Goal: Task Accomplishment & Management: Manage account settings

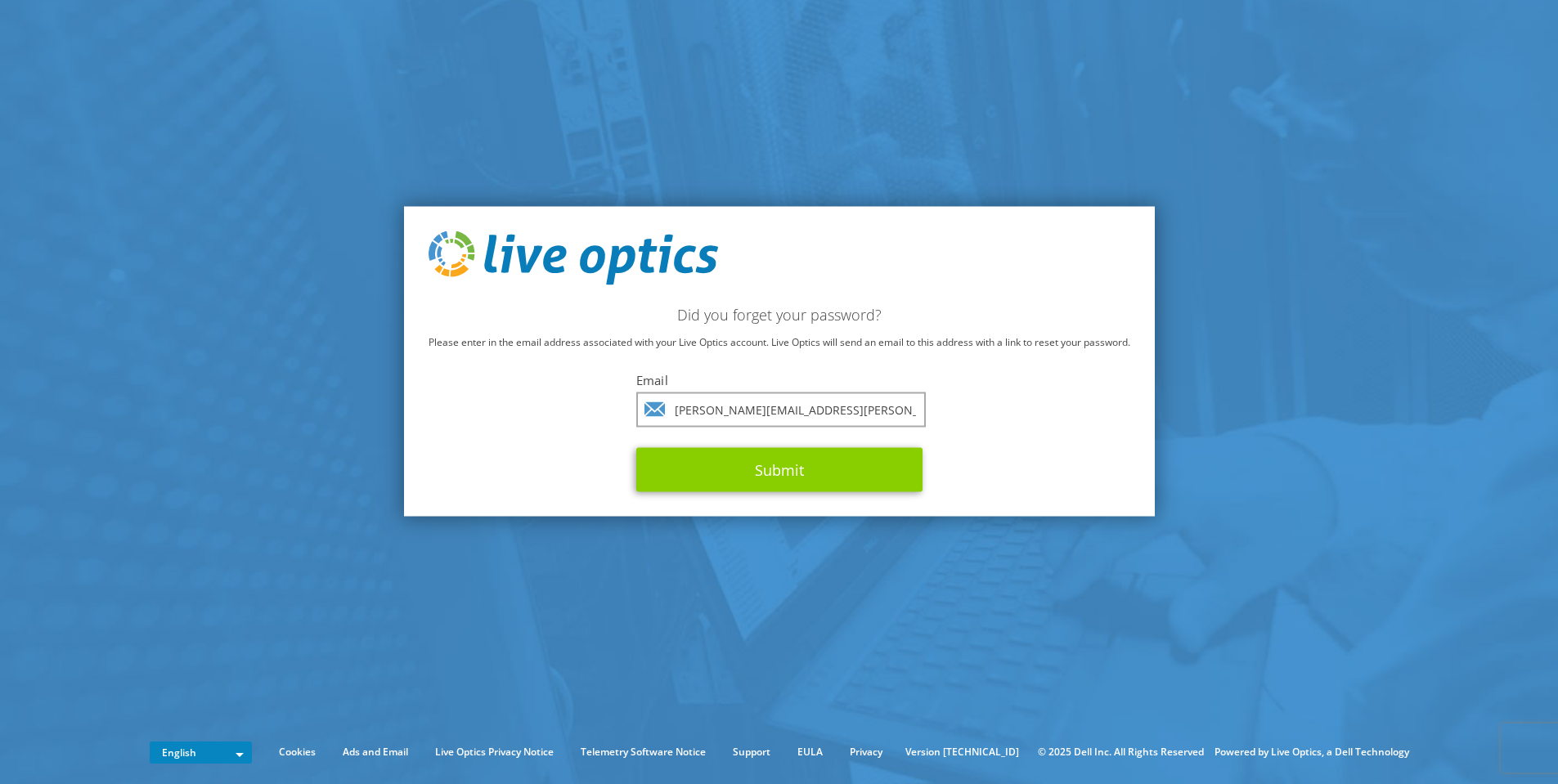
type input "ricardo.fernandes@warpcom.com"
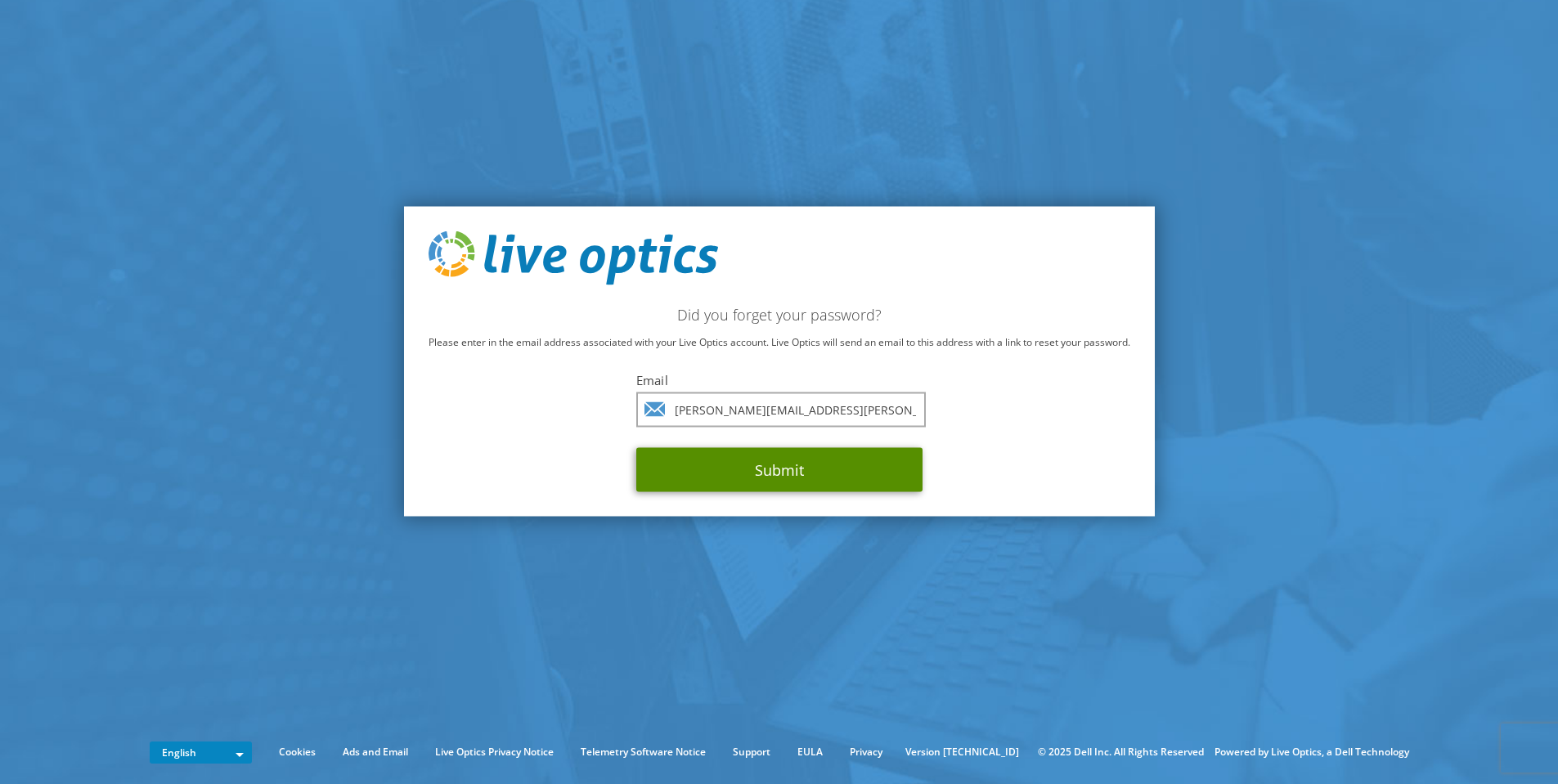
click at [742, 468] on button "Submit" at bounding box center [779, 469] width 286 height 44
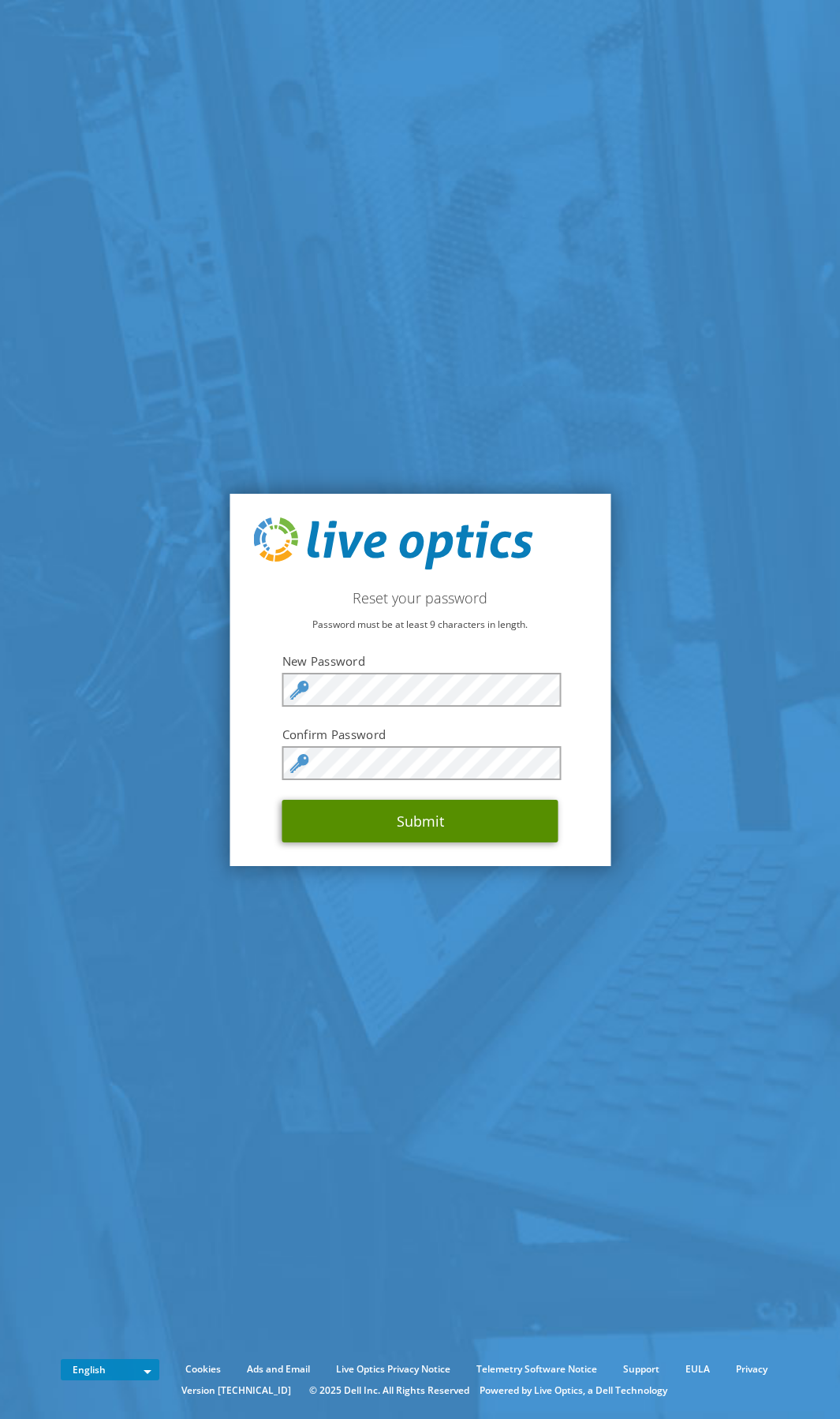
click at [512, 823] on button "Submit" at bounding box center [420, 821] width 276 height 43
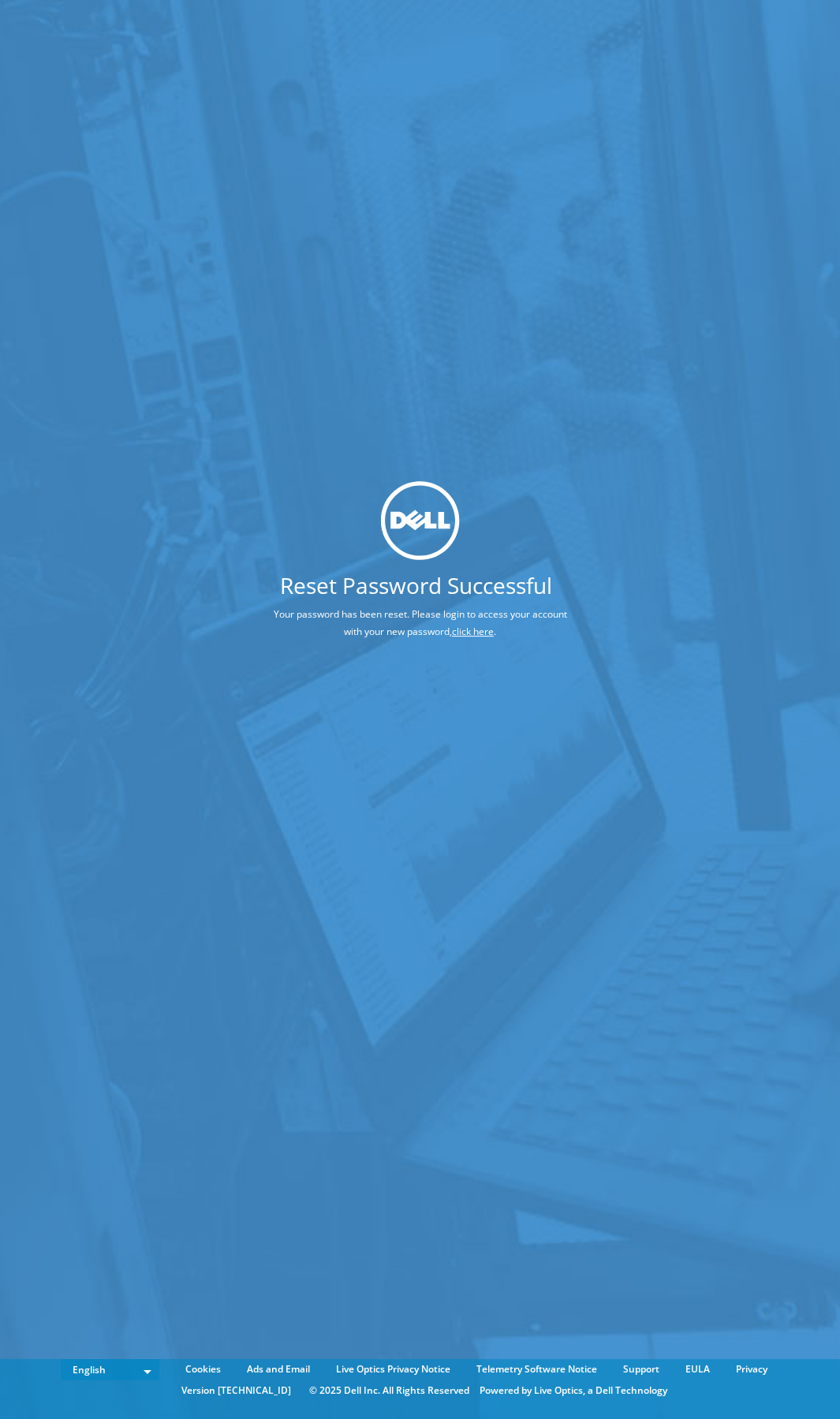
click at [472, 631] on link "click here" at bounding box center [473, 631] width 42 height 14
